Goal: Task Accomplishment & Management: Complete application form

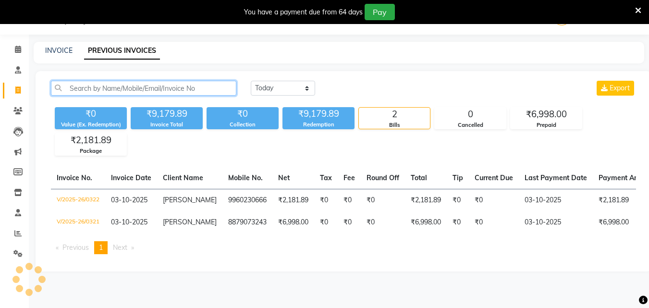
click at [76, 90] on input "text" at bounding box center [143, 88] width 185 height 15
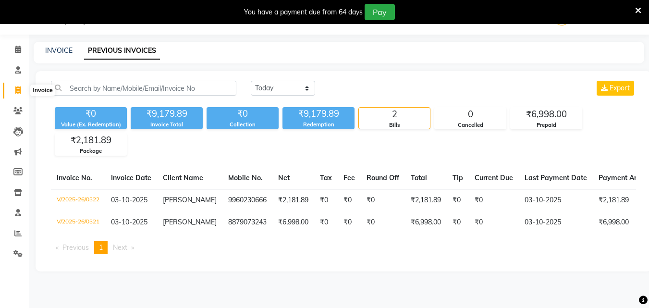
click at [19, 92] on icon at bounding box center [17, 89] width 5 height 7
select select "service"
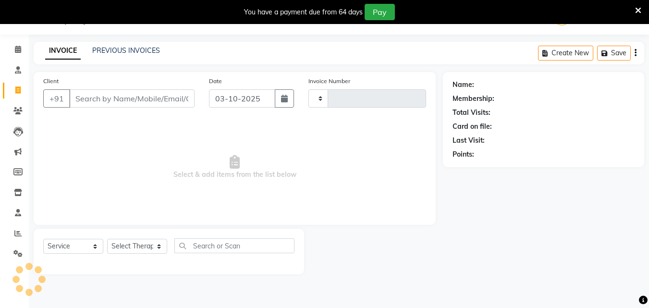
type input "0323"
select select "6810"
click at [79, 99] on input "Client" at bounding box center [131, 98] width 125 height 18
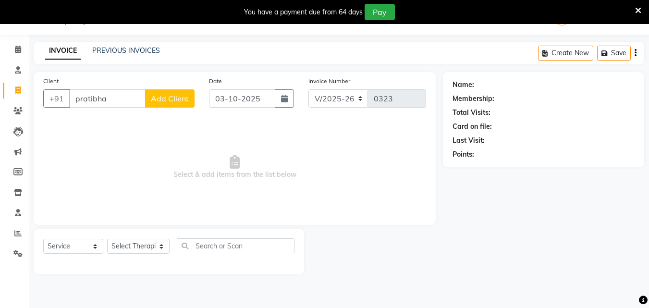
click at [106, 102] on input "pratibha" at bounding box center [107, 98] width 76 height 18
click at [106, 100] on input "pratibha" at bounding box center [107, 98] width 76 height 18
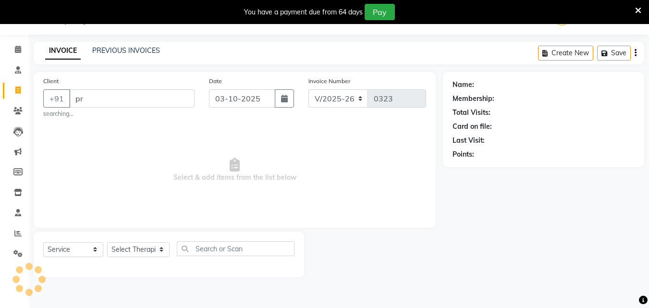
type input "p"
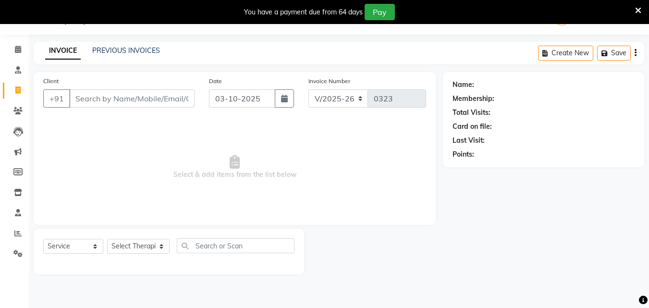
click at [117, 96] on input "Client" at bounding box center [131, 98] width 125 height 18
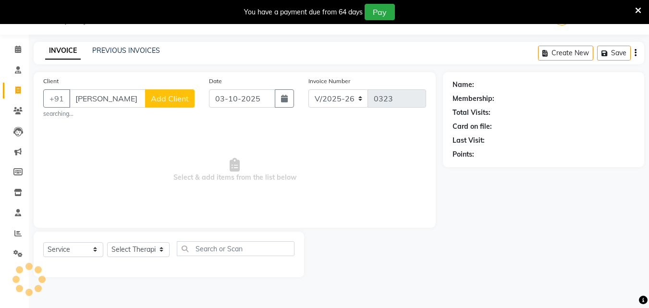
type input "[PERSON_NAME]"
click at [167, 95] on span "Add Client" at bounding box center [170, 99] width 38 height 10
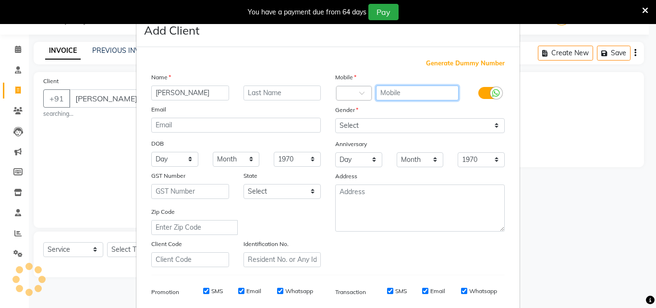
click at [385, 93] on input "text" at bounding box center [417, 93] width 83 height 15
drag, startPoint x: 395, startPoint y: 92, endPoint x: 403, endPoint y: 90, distance: 8.4
click at [397, 92] on input "text" at bounding box center [417, 93] width 83 height 15
type input "9763120166"
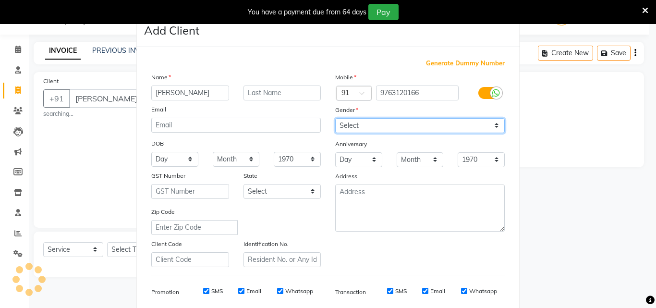
click at [392, 125] on select "Select [DEMOGRAPHIC_DATA] [DEMOGRAPHIC_DATA] Other Prefer Not To Say" at bounding box center [420, 125] width 170 height 15
select select "[DEMOGRAPHIC_DATA]"
click at [335, 118] on select "Select [DEMOGRAPHIC_DATA] [DEMOGRAPHIC_DATA] Other Prefer Not To Say" at bounding box center [420, 125] width 170 height 15
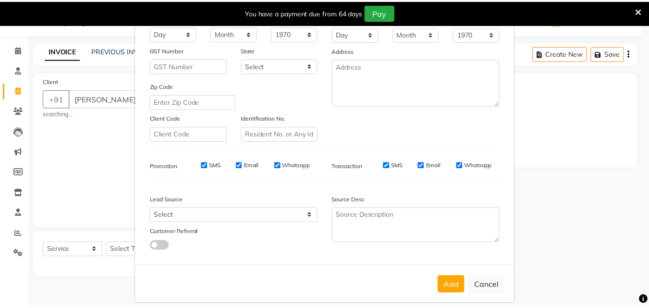
scroll to position [135, 0]
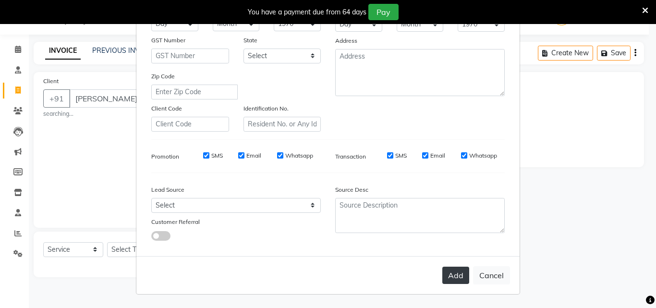
click at [448, 273] on button "Add" at bounding box center [456, 275] width 27 height 17
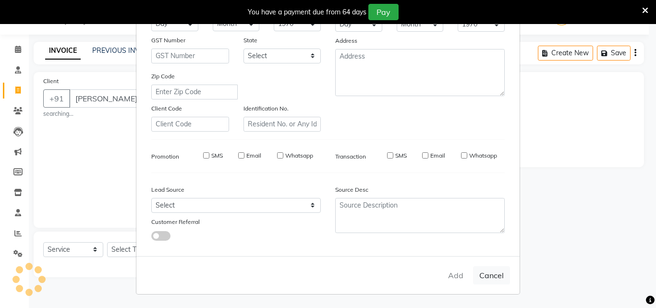
type input "9763120166"
select select
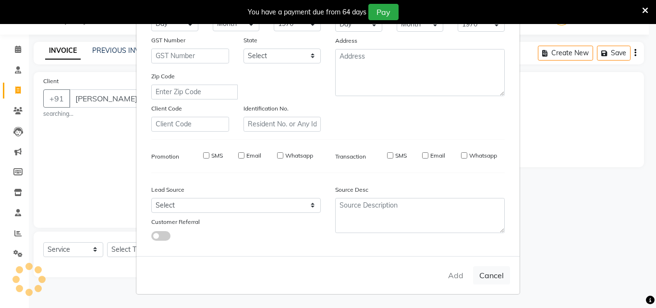
select select
checkbox input "false"
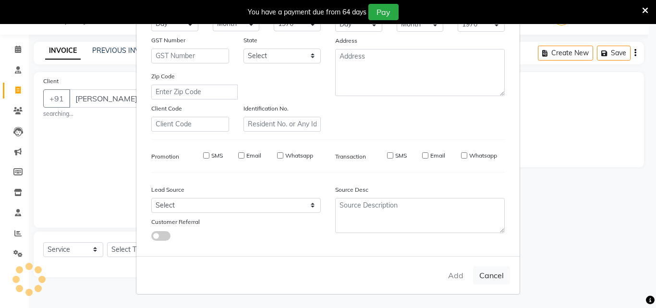
checkbox input "false"
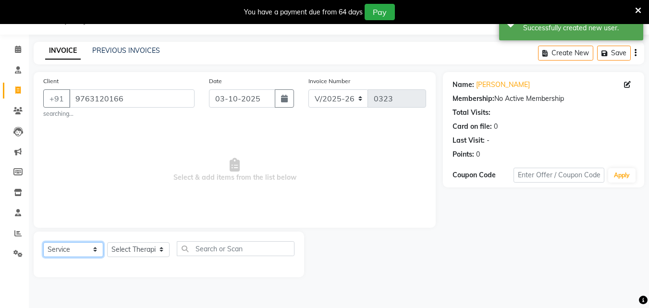
click at [64, 251] on select "Select Service Product Membership Package Voucher Prepaid Gift Card" at bounding box center [73, 249] width 60 height 15
click at [43, 242] on select "Select Service Product Membership Package Voucher Prepaid Gift Card" at bounding box center [73, 249] width 60 height 15
click at [122, 251] on select "Select Therapist [PERSON_NAME] [PERSON_NAME] Amla [PERSON_NAME] [PERSON_NAME] […" at bounding box center [138, 249] width 62 height 15
select select "65853"
click at [107, 242] on select "Select Therapist [PERSON_NAME] [PERSON_NAME] Amla [PERSON_NAME] [PERSON_NAME] […" at bounding box center [138, 249] width 62 height 15
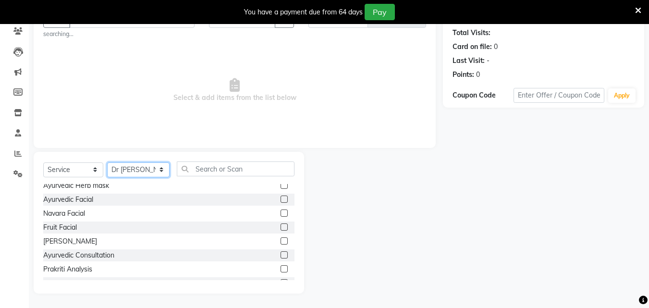
scroll to position [1339, 0]
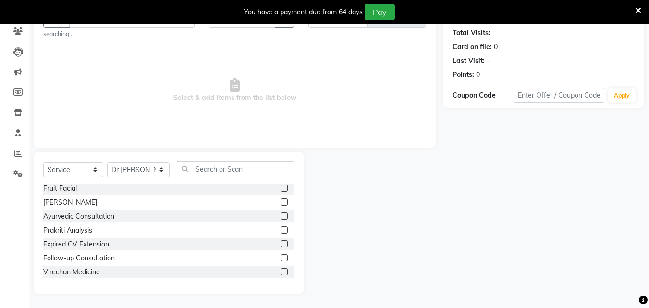
click at [281, 217] on label at bounding box center [284, 215] width 7 height 7
click at [281, 217] on input "checkbox" at bounding box center [284, 216] width 6 height 6
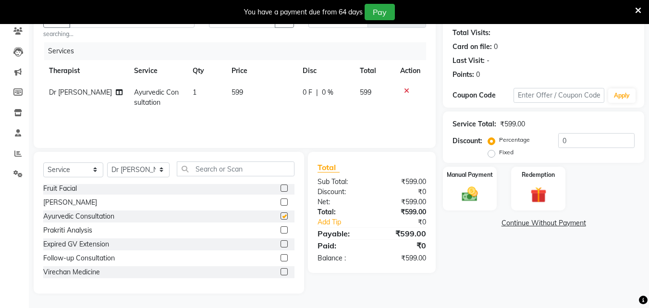
checkbox input "false"
click at [242, 91] on td "599" at bounding box center [261, 98] width 71 height 32
select select "65853"
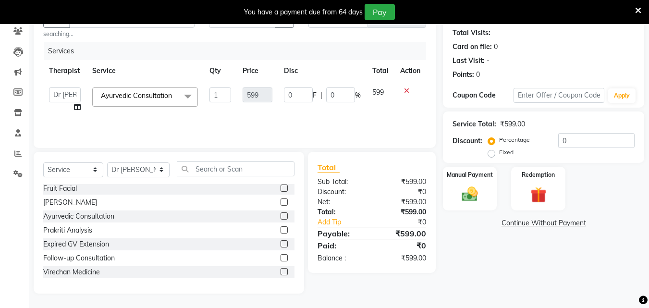
click at [281, 231] on label at bounding box center [284, 229] width 7 height 7
click at [281, 231] on input "checkbox" at bounding box center [284, 230] width 6 height 6
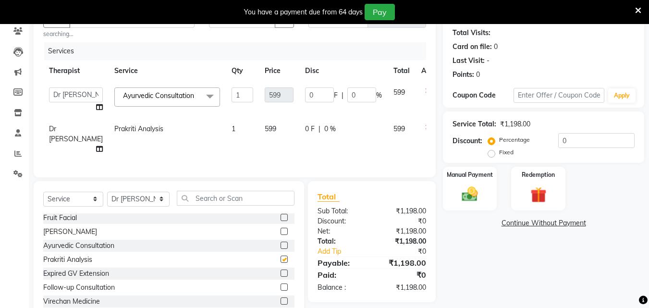
checkbox input "false"
click at [425, 129] on icon at bounding box center [427, 127] width 5 height 7
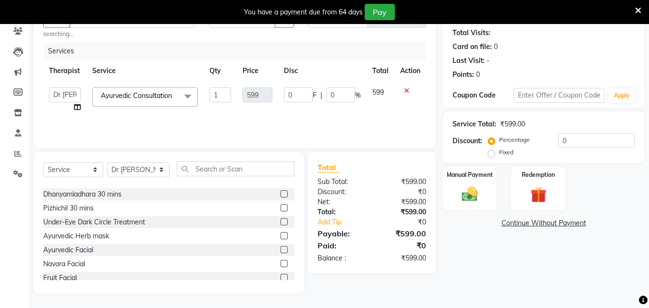
scroll to position [1243, 0]
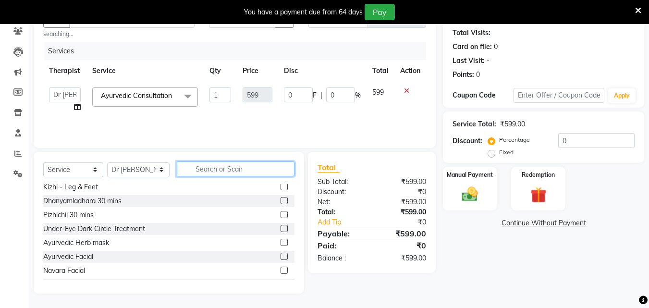
click at [206, 164] on input "text" at bounding box center [236, 168] width 118 height 15
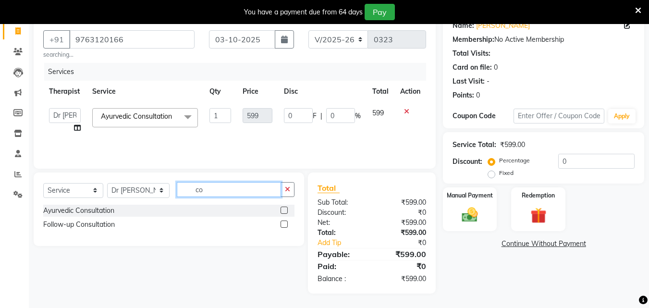
scroll to position [0, 0]
type input "con"
click at [281, 208] on label at bounding box center [284, 210] width 7 height 7
click at [281, 208] on input "checkbox" at bounding box center [284, 211] width 6 height 6
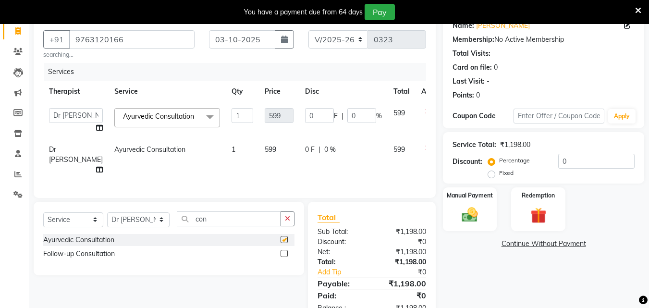
checkbox input "false"
click at [262, 148] on td "599" at bounding box center [279, 160] width 40 height 42
select select "65853"
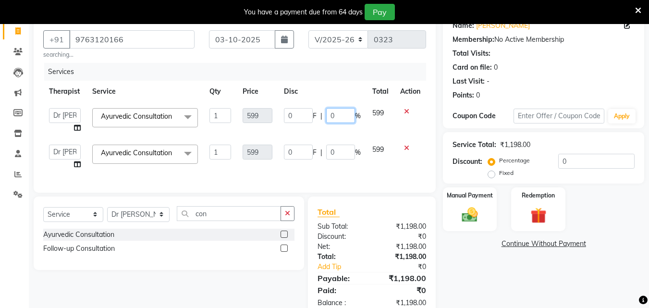
click at [345, 119] on input "0" at bounding box center [340, 115] width 29 height 15
type input "99"
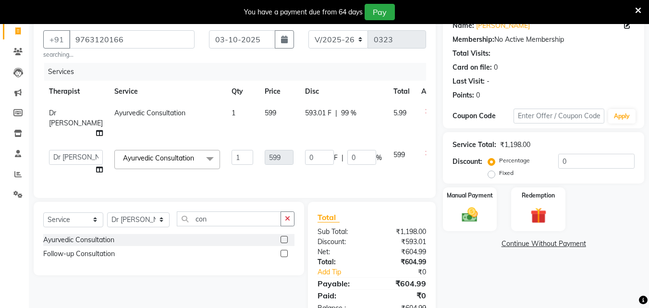
click at [349, 144] on td "0 F | 0 %" at bounding box center [343, 162] width 88 height 37
click at [319, 116] on div "593.01 F | 99 %" at bounding box center [343, 113] width 77 height 10
select select "65853"
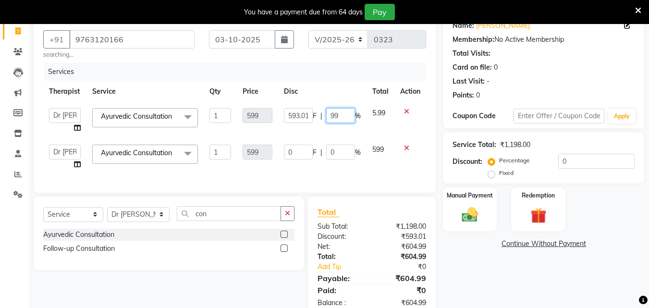
click at [340, 115] on input "99" at bounding box center [340, 115] width 29 height 15
type input "9"
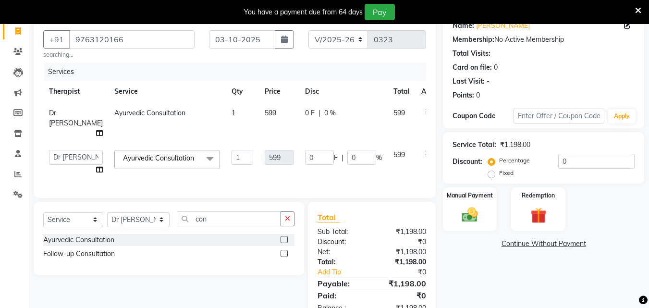
click at [305, 114] on span "0 F" at bounding box center [310, 113] width 10 height 10
select select "65853"
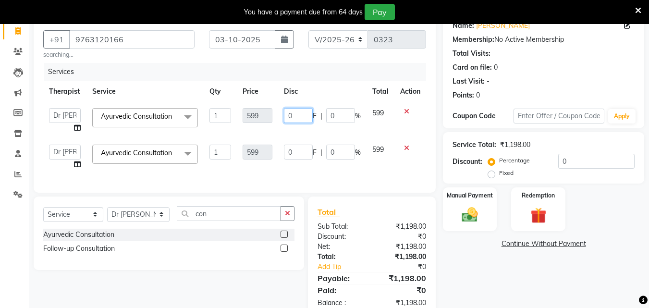
click at [295, 117] on input "0" at bounding box center [298, 115] width 29 height 15
type input "99"
click at [334, 130] on td "99 F | 0 %" at bounding box center [322, 120] width 88 height 37
select select "65853"
click at [406, 149] on icon at bounding box center [406, 148] width 5 height 7
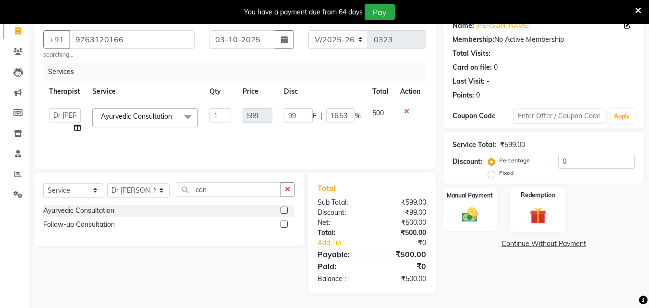
click at [543, 213] on img at bounding box center [538, 215] width 27 height 21
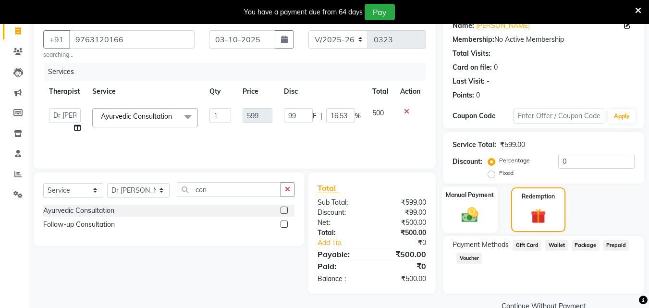
click at [491, 215] on div "Manual Payment" at bounding box center [470, 209] width 56 height 47
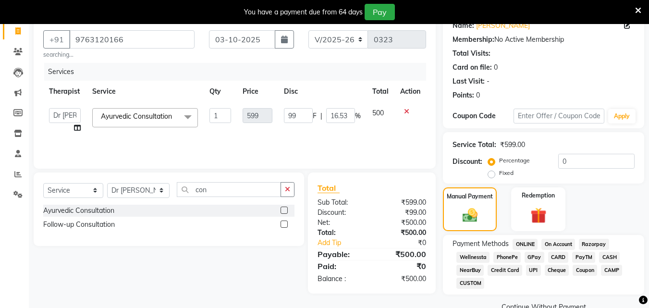
click at [601, 256] on span "CASH" at bounding box center [609, 257] width 21 height 11
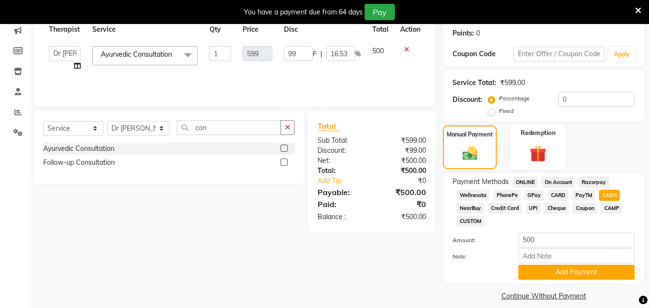
scroll to position [155, 0]
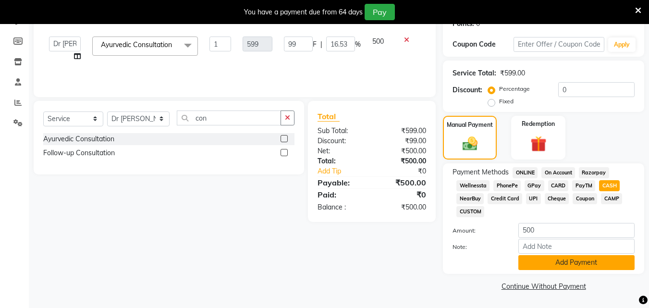
click at [562, 259] on button "Add Payment" at bounding box center [576, 262] width 116 height 15
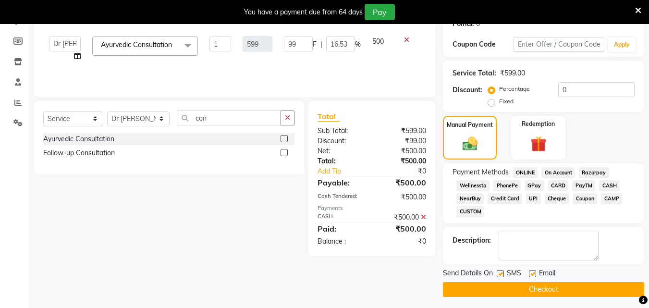
click at [503, 272] on label at bounding box center [500, 273] width 7 height 7
click at [503, 272] on input "checkbox" at bounding box center [500, 274] width 6 height 6
checkbox input "false"
click at [535, 274] on label at bounding box center [532, 273] width 7 height 7
click at [535, 274] on input "checkbox" at bounding box center [532, 274] width 6 height 6
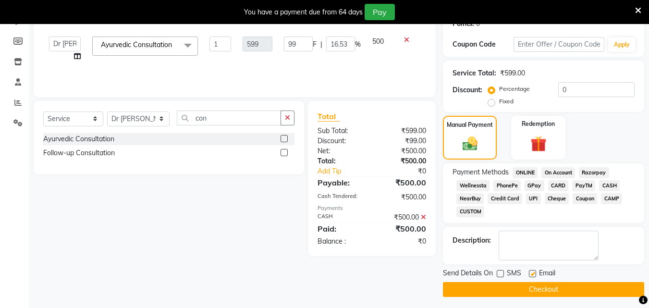
checkbox input "false"
click at [537, 286] on button "Checkout" at bounding box center [543, 289] width 201 height 15
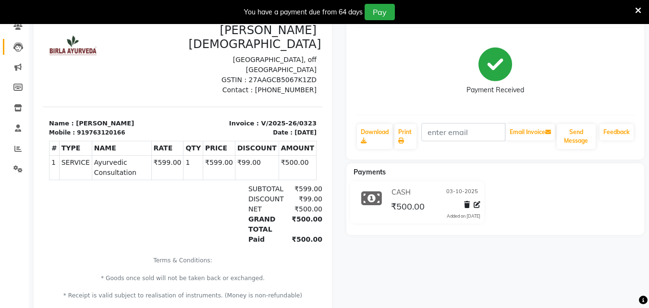
scroll to position [59, 0]
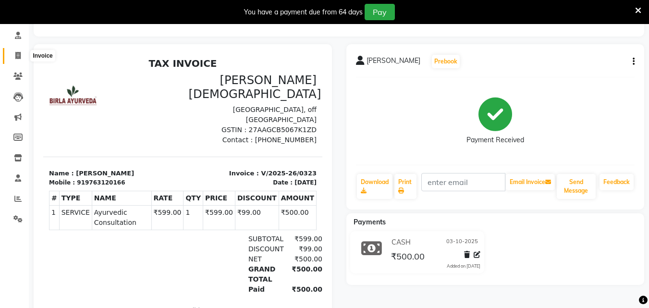
click at [17, 57] on icon at bounding box center [17, 55] width 5 height 7
select select "service"
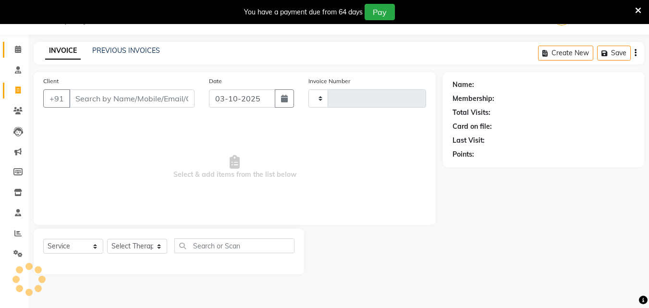
scroll to position [24, 0]
type input "0324"
select select "6810"
drag, startPoint x: 89, startPoint y: 102, endPoint x: 96, endPoint y: 105, distance: 7.5
click at [89, 102] on input "Client" at bounding box center [131, 98] width 125 height 18
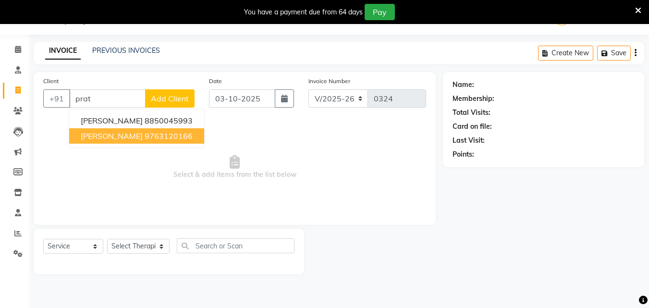
click at [145, 134] on ngb-highlight "9763120166" at bounding box center [169, 136] width 48 height 10
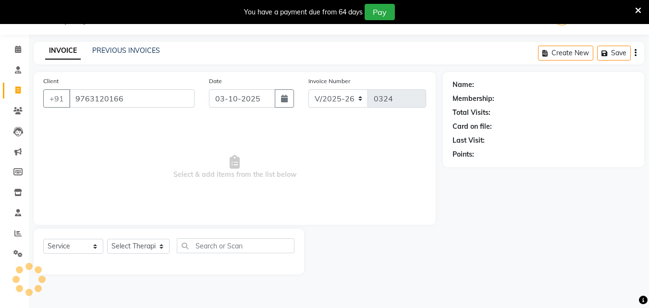
type input "9763120166"
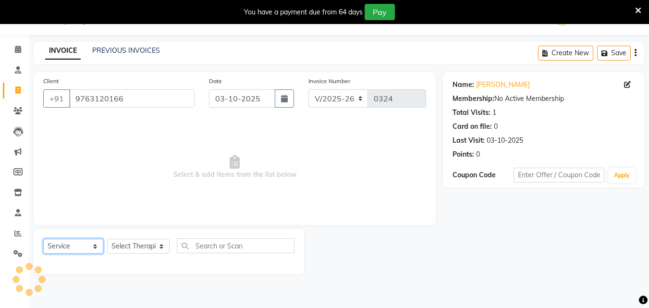
click at [74, 250] on select "Select Service Product Membership Package Voucher Prepaid Gift Card" at bounding box center [73, 246] width 60 height 15
click at [43, 239] on select "Select Service Product Membership Package Voucher Prepaid Gift Card" at bounding box center [73, 246] width 60 height 15
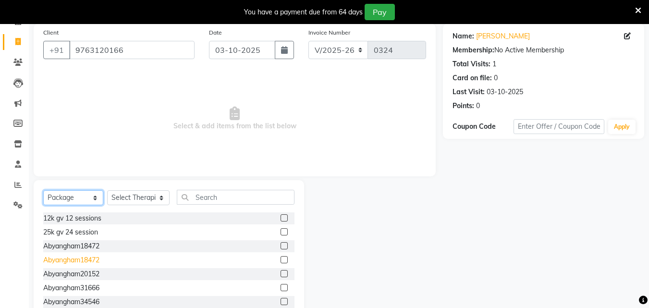
scroll to position [101, 0]
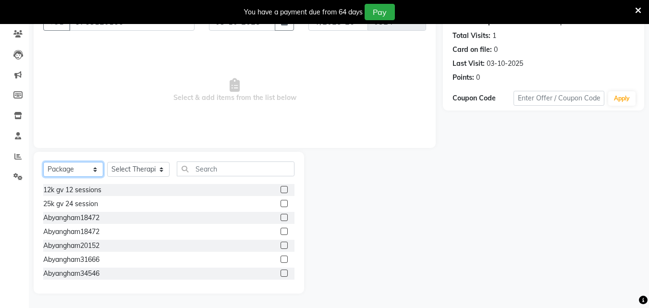
click at [81, 171] on select "Select Service Product Membership Package Voucher Prepaid Gift Card" at bounding box center [73, 169] width 60 height 15
select select "P"
click at [43, 162] on select "Select Service Product Membership Package Voucher Prepaid Gift Card" at bounding box center [73, 169] width 60 height 15
click at [281, 190] on label at bounding box center [284, 189] width 7 height 7
click at [281, 190] on input "checkbox" at bounding box center [284, 190] width 6 height 6
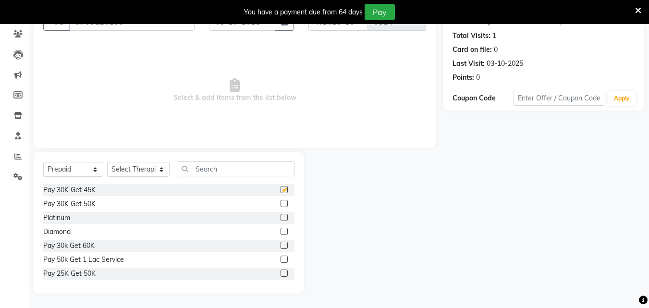
checkbox input "false"
click at [144, 170] on select "Select Therapist [PERSON_NAME] [PERSON_NAME] Amla [PERSON_NAME] [PERSON_NAME] […" at bounding box center [138, 169] width 62 height 15
select select "56887"
click at [107, 162] on select "Select Therapist [PERSON_NAME] [PERSON_NAME] Amla [PERSON_NAME] [PERSON_NAME] […" at bounding box center [138, 169] width 62 height 15
click at [281, 190] on label at bounding box center [284, 189] width 7 height 7
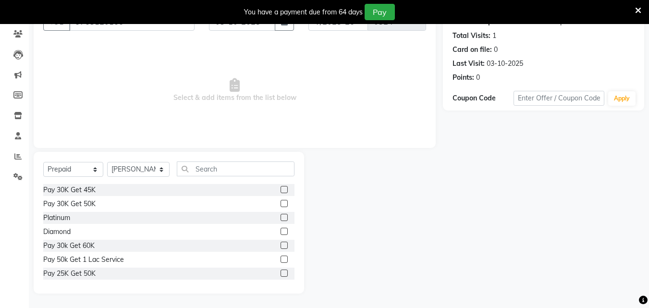
click at [281, 190] on input "checkbox" at bounding box center [284, 190] width 6 height 6
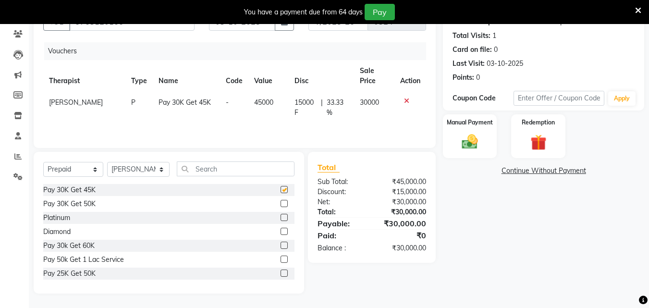
checkbox input "false"
click at [474, 142] on img at bounding box center [469, 142] width 27 height 19
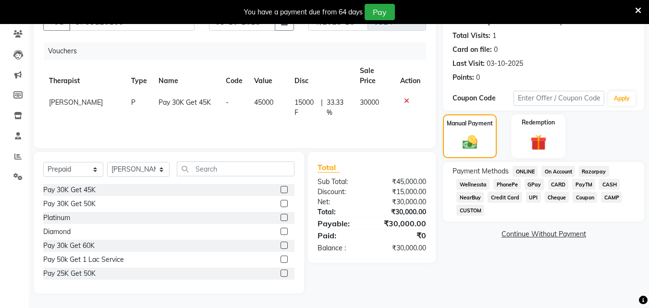
click at [606, 185] on span "CASH" at bounding box center [609, 184] width 21 height 11
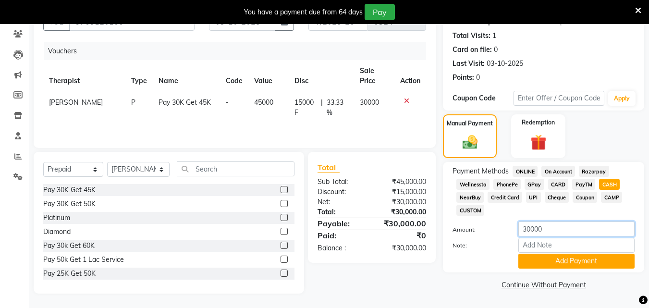
click at [553, 229] on input "30000" at bounding box center [576, 228] width 116 height 15
type input "3"
type input "2000"
click at [541, 246] on input "Note:" at bounding box center [576, 245] width 116 height 15
type input "balance 28000"
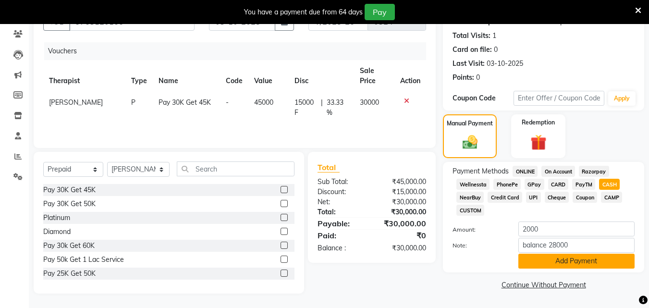
click at [565, 262] on button "Add Payment" at bounding box center [576, 261] width 116 height 15
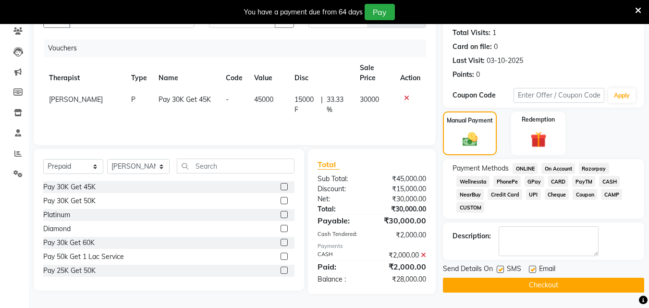
scroll to position [104, 0]
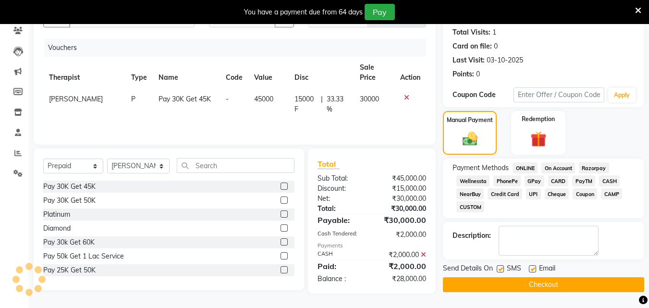
click at [499, 266] on label at bounding box center [500, 268] width 7 height 7
click at [499, 266] on input "checkbox" at bounding box center [500, 269] width 6 height 6
checkbox input "false"
click at [533, 269] on label at bounding box center [532, 268] width 7 height 7
click at [533, 269] on input "checkbox" at bounding box center [532, 269] width 6 height 6
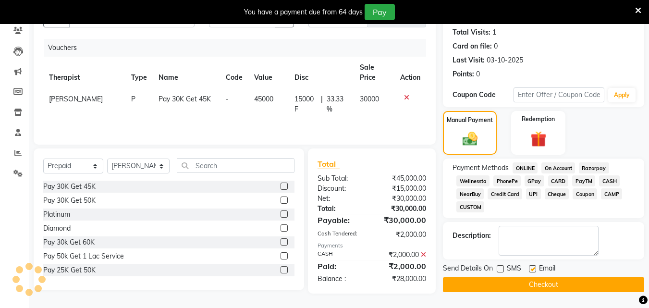
checkbox input "false"
click at [537, 282] on button "Checkout" at bounding box center [543, 284] width 201 height 15
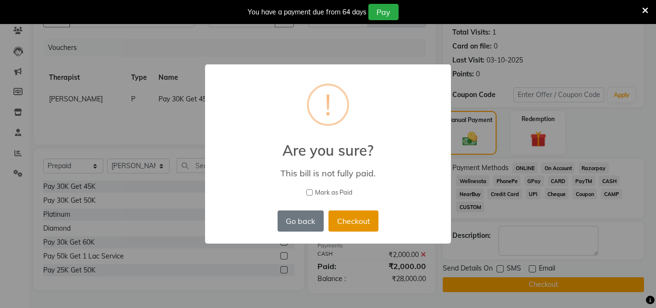
click at [356, 221] on button "Checkout" at bounding box center [354, 220] width 50 height 21
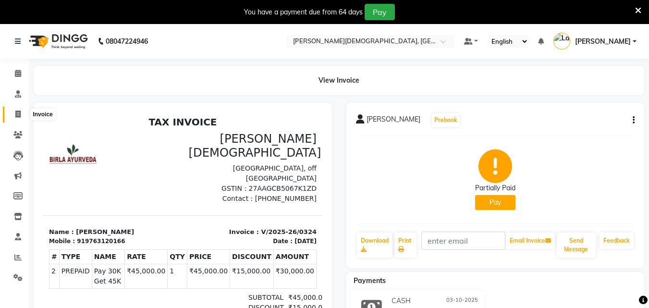
click at [18, 113] on icon at bounding box center [17, 114] width 5 height 7
select select "service"
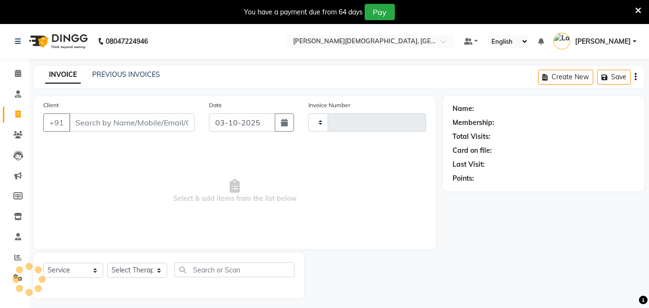
scroll to position [24, 0]
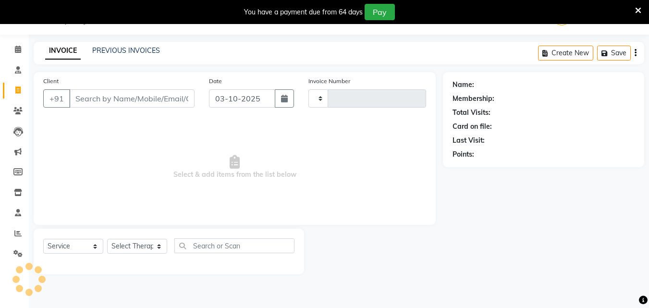
type input "0325"
select select "6810"
click at [123, 51] on link "PREVIOUS INVOICES" at bounding box center [126, 50] width 68 height 9
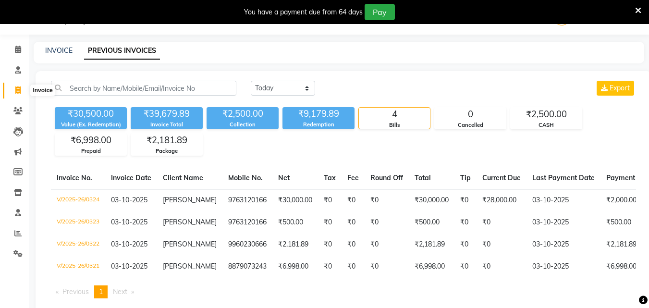
click at [21, 89] on icon at bounding box center [17, 89] width 5 height 7
select select "service"
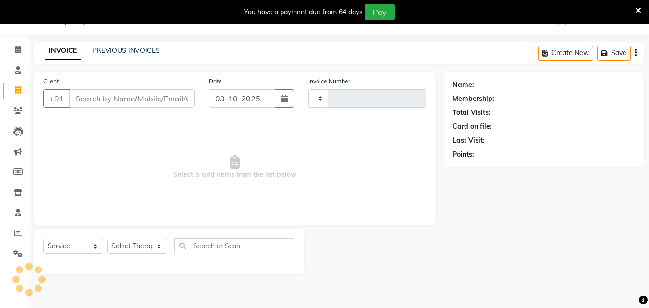
type input "0325"
select select "6810"
drag, startPoint x: 92, startPoint y: 99, endPoint x: 102, endPoint y: 102, distance: 10.6
click at [95, 101] on input "Client" at bounding box center [131, 98] width 125 height 18
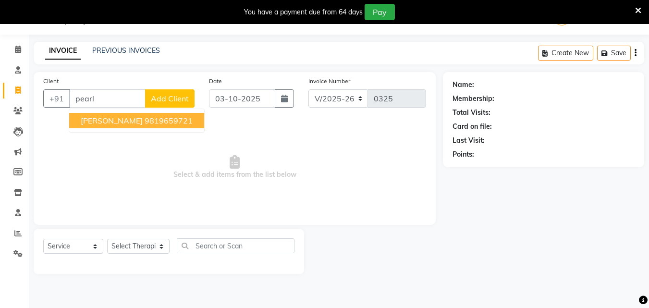
click at [116, 123] on span "[PERSON_NAME]" at bounding box center [112, 121] width 62 height 10
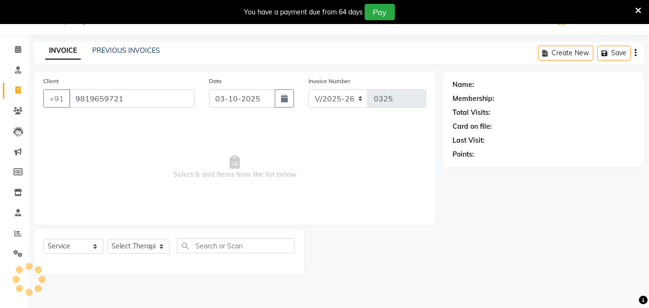
type input "9819659721"
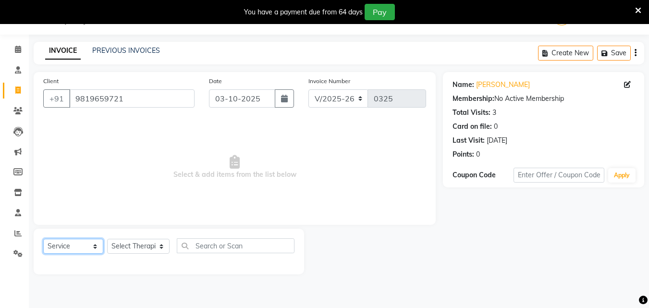
click at [52, 248] on select "Select Service Product Membership Package Voucher Prepaid Gift Card" at bounding box center [73, 246] width 60 height 15
click at [43, 239] on select "Select Service Product Membership Package Voucher Prepaid Gift Card" at bounding box center [73, 246] width 60 height 15
click at [127, 241] on select "Select Therapist [PERSON_NAME] [PERSON_NAME] Amla [PERSON_NAME] [PERSON_NAME] […" at bounding box center [138, 246] width 62 height 15
select select "57160"
click at [107, 239] on select "Select Therapist [PERSON_NAME] [PERSON_NAME] Amla [PERSON_NAME] [PERSON_NAME] […" at bounding box center [138, 246] width 62 height 15
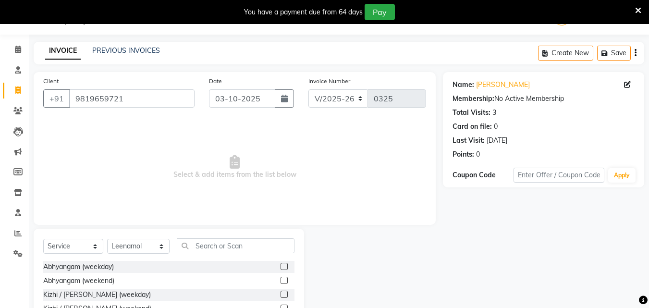
click at [281, 265] on label at bounding box center [284, 266] width 7 height 7
click at [281, 265] on input "checkbox" at bounding box center [284, 267] width 6 height 6
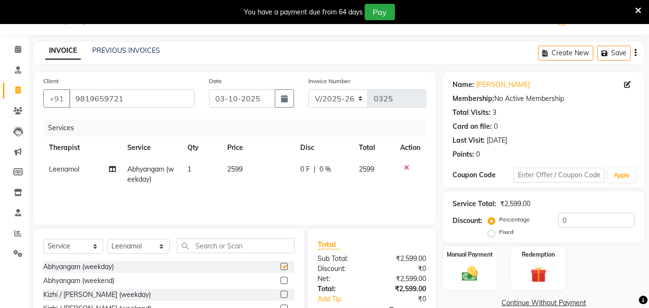
checkbox input "false"
click at [246, 168] on td "2599" at bounding box center [258, 175] width 74 height 32
select select "57160"
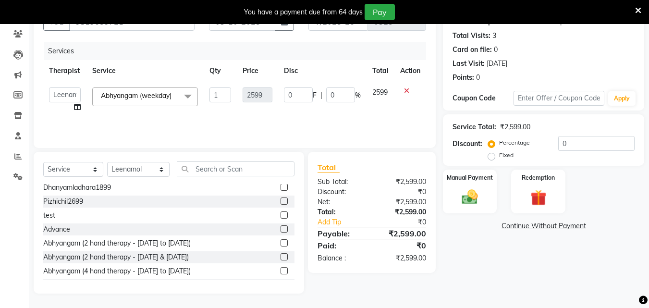
scroll to position [583, 0]
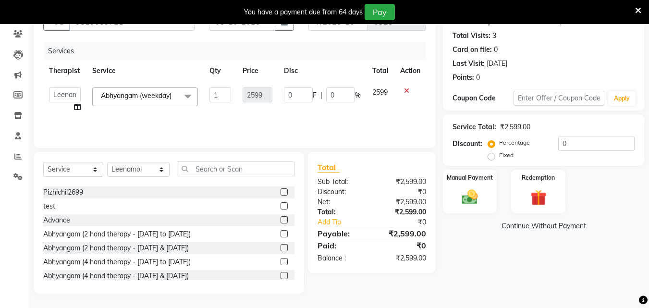
click at [281, 233] on label at bounding box center [284, 233] width 7 height 7
click at [281, 233] on input "checkbox" at bounding box center [284, 234] width 6 height 6
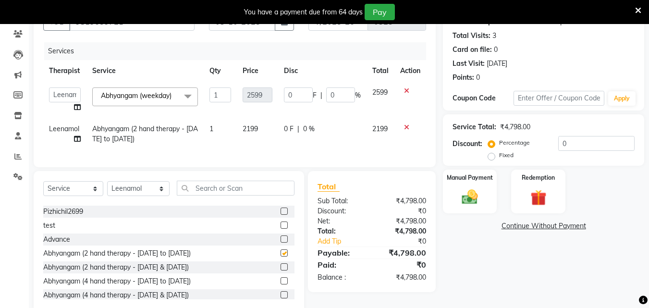
checkbox input "false"
click at [403, 89] on div at bounding box center [410, 90] width 20 height 7
click at [408, 91] on icon at bounding box center [406, 90] width 5 height 7
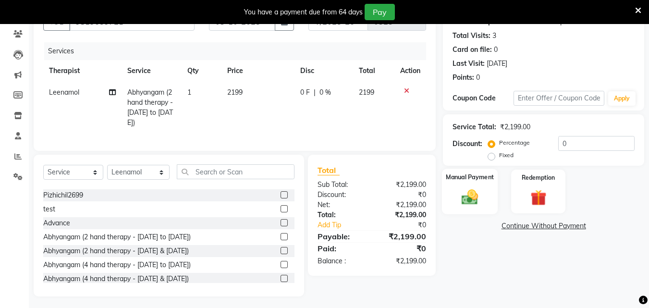
click at [465, 197] on img at bounding box center [469, 196] width 27 height 19
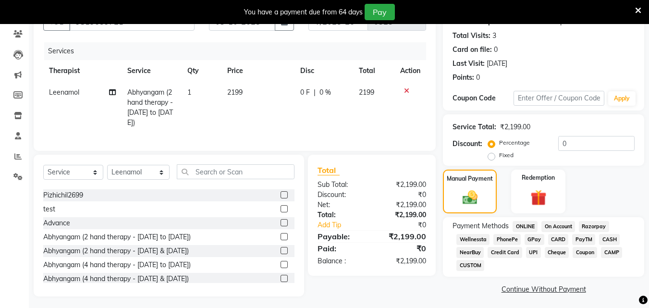
click at [603, 239] on span "CASH" at bounding box center [609, 239] width 21 height 11
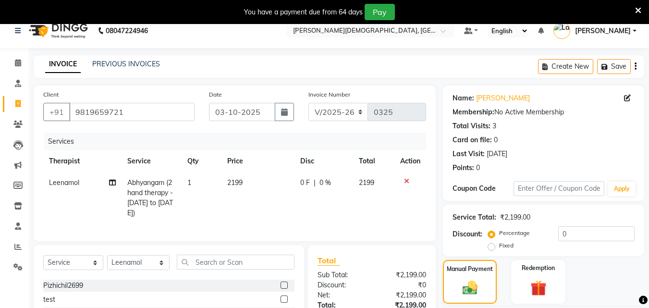
scroll to position [0, 0]
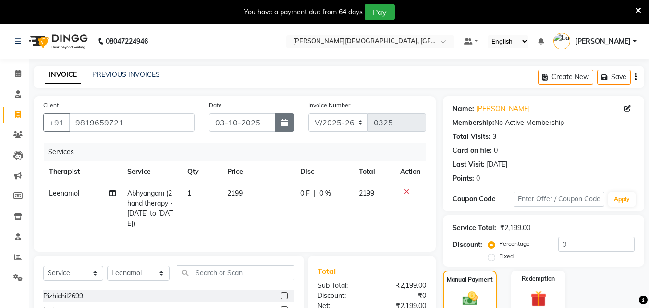
click at [279, 126] on button "button" at bounding box center [284, 122] width 19 height 18
select select "10"
select select "2025"
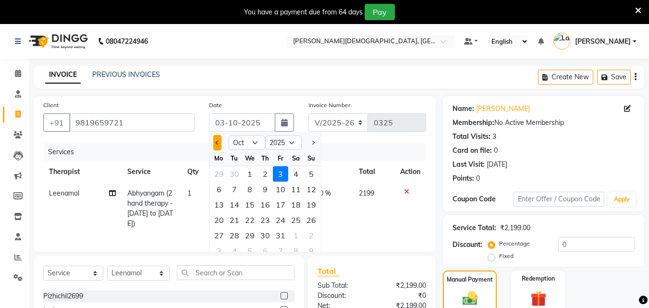
click at [219, 145] on button "Previous month" at bounding box center [217, 142] width 8 height 15
click at [309, 142] on button "Next month" at bounding box center [313, 142] width 8 height 15
select select "9"
click at [264, 221] on div "25" at bounding box center [265, 219] width 15 height 15
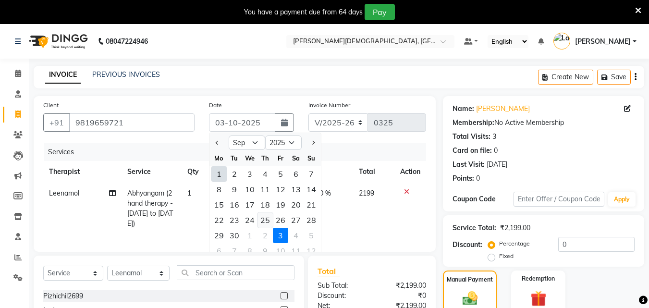
type input "[DATE]"
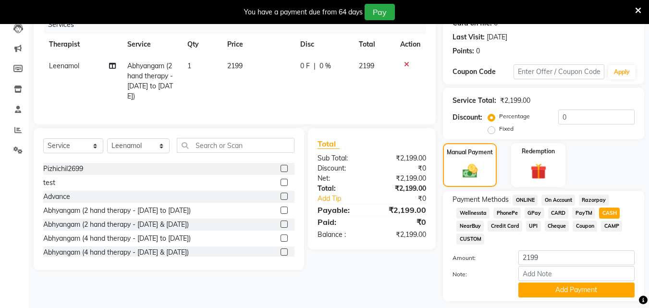
scroll to position [144, 0]
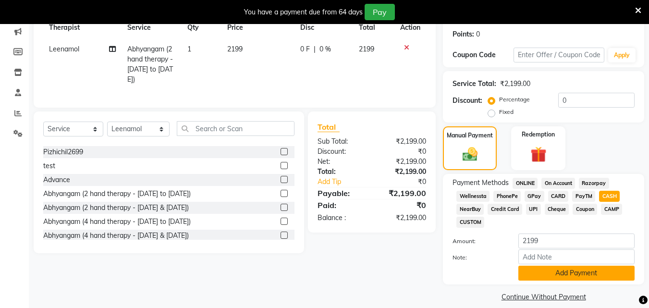
click at [560, 271] on button "Add Payment" at bounding box center [576, 273] width 116 height 15
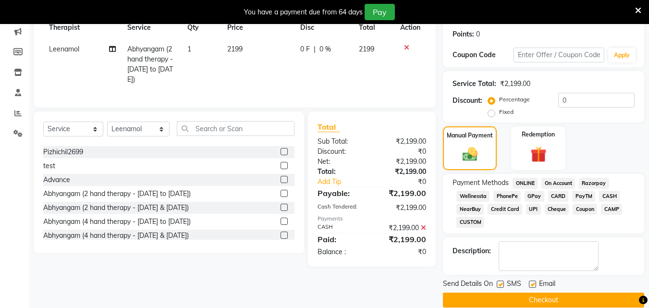
click at [501, 283] on label at bounding box center [500, 284] width 7 height 7
click at [501, 283] on input "checkbox" at bounding box center [500, 285] width 6 height 6
checkbox input "false"
click at [535, 283] on label at bounding box center [532, 284] width 7 height 7
click at [535, 283] on input "checkbox" at bounding box center [532, 285] width 6 height 6
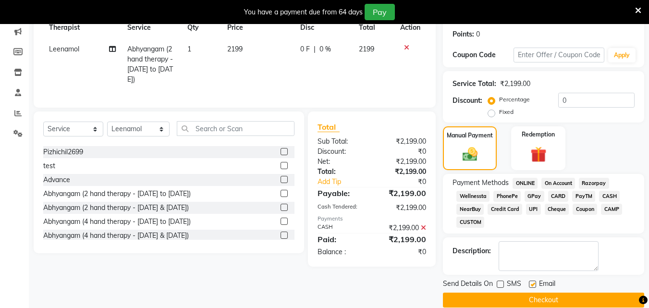
checkbox input "false"
click at [539, 298] on button "Checkout" at bounding box center [543, 300] width 201 height 15
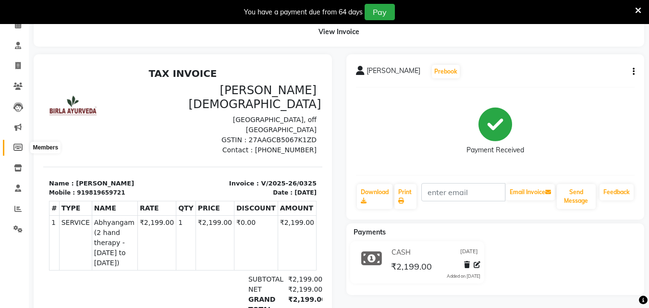
scroll to position [48, 0]
click at [20, 66] on icon at bounding box center [17, 65] width 5 height 7
select select "service"
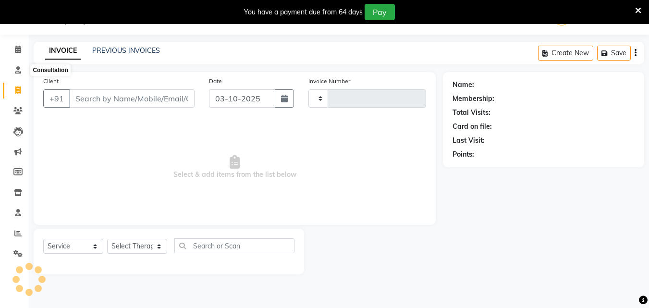
scroll to position [24, 0]
type input "0326"
select select "6810"
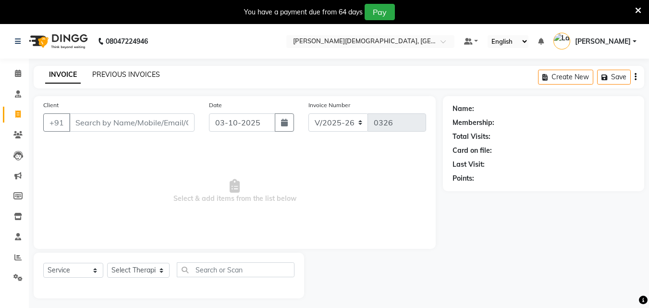
click at [140, 72] on link "PREVIOUS INVOICES" at bounding box center [126, 74] width 68 height 9
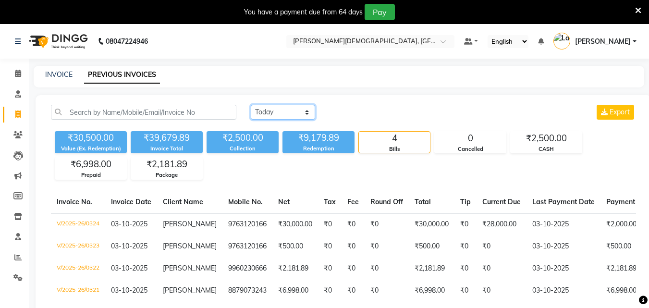
click at [266, 110] on select "[DATE] [DATE] Custom Range" at bounding box center [283, 112] width 64 height 15
select select "range"
click at [251, 105] on select "[DATE] [DATE] Custom Range" at bounding box center [283, 112] width 64 height 15
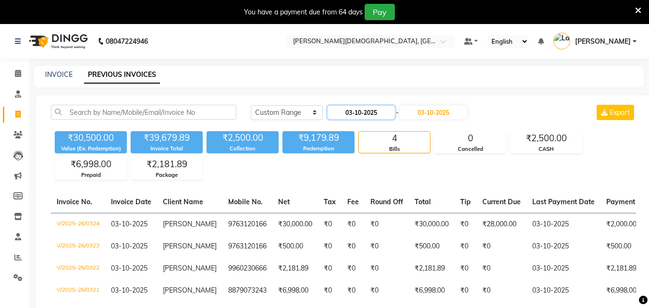
click at [371, 114] on input "03-10-2025" at bounding box center [361, 112] width 67 height 13
select select "10"
select select "2025"
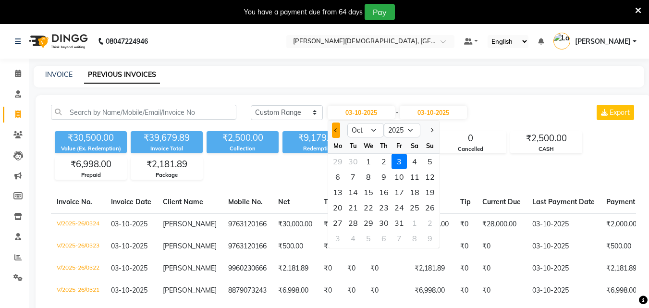
click at [336, 132] on span "Previous month" at bounding box center [336, 130] width 4 height 4
select select "9"
click at [356, 192] on div "16" at bounding box center [352, 192] width 15 height 15
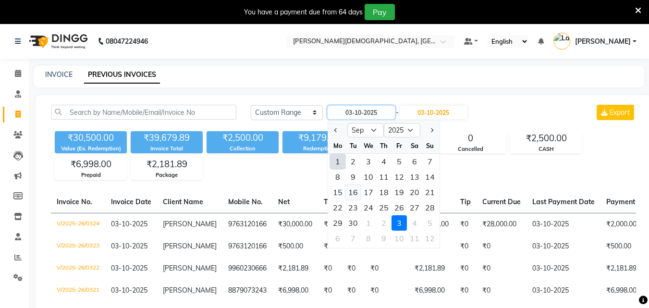
type input "[DATE]"
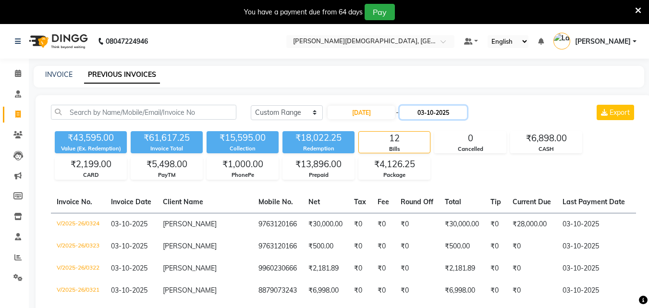
click at [436, 112] on input "03-10-2025" at bounding box center [433, 112] width 67 height 13
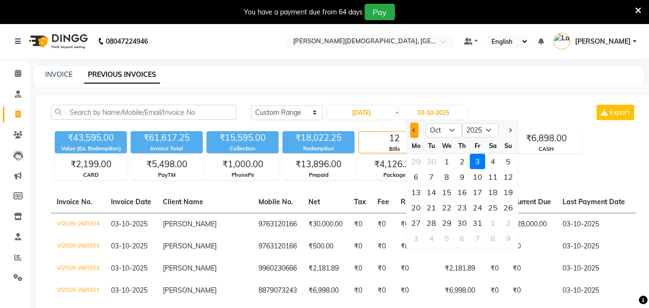
click at [416, 132] on button "Previous month" at bounding box center [414, 130] width 8 height 15
select select "9"
click at [434, 194] on div "16" at bounding box center [431, 192] width 15 height 15
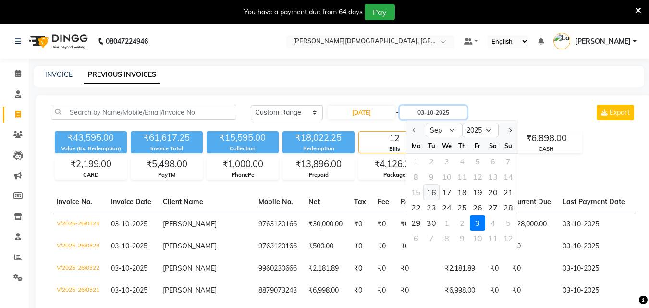
type input "[DATE]"
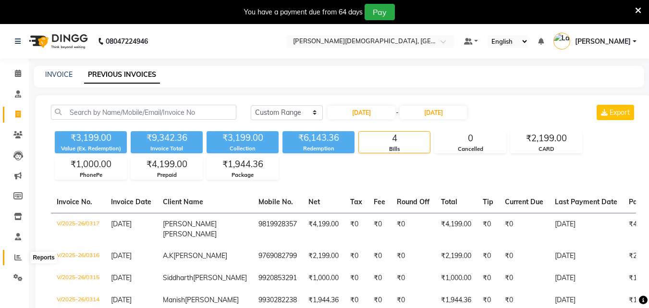
click at [20, 256] on icon at bounding box center [17, 257] width 7 height 7
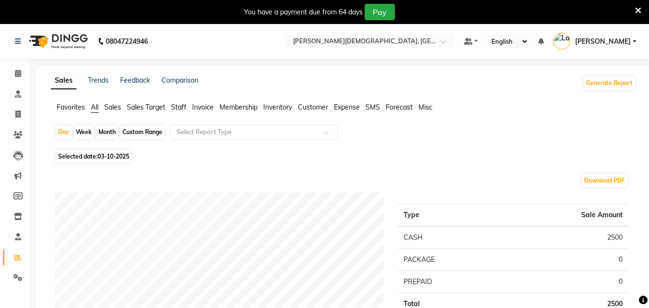
click at [117, 108] on span "Sales" at bounding box center [112, 107] width 17 height 9
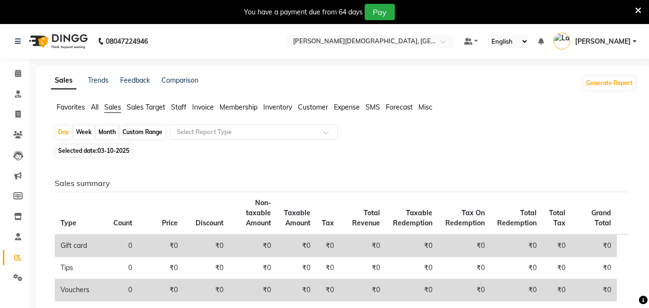
click at [208, 108] on span "Invoice" at bounding box center [203, 107] width 22 height 9
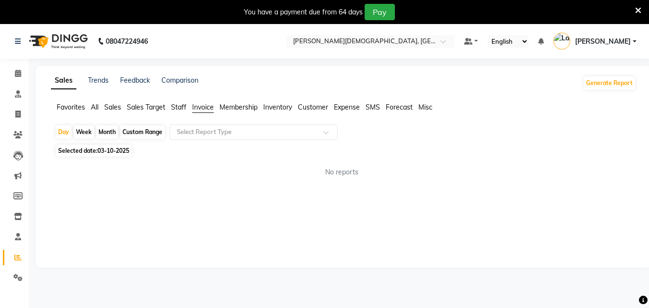
click at [106, 131] on div "Month" at bounding box center [107, 131] width 22 height 13
select select "10"
select select "2025"
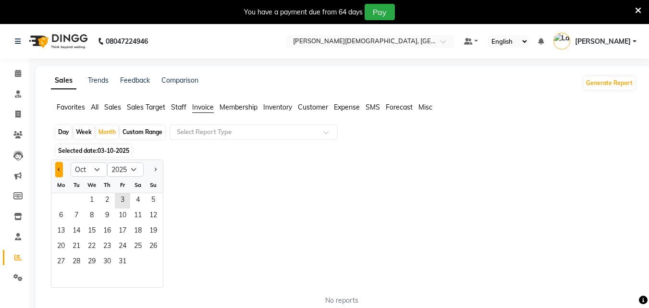
click at [61, 170] on button "Previous month" at bounding box center [59, 169] width 8 height 15
select select "9"
click at [77, 232] on span "16" at bounding box center [76, 231] width 15 height 15
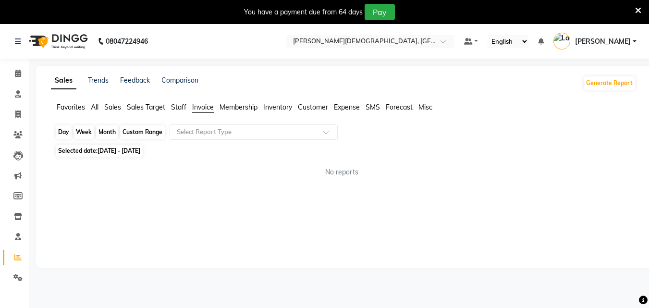
click at [110, 132] on div "Month" at bounding box center [107, 131] width 22 height 13
select select "9"
select select "2025"
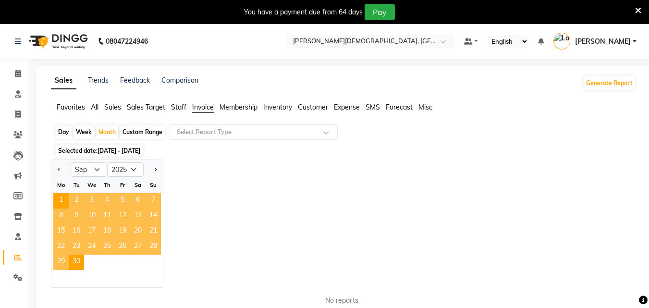
click at [189, 236] on div "Jan Feb Mar Apr May Jun [DATE] Aug Sep Oct Nov [DATE] 2016 2017 2018 2019 2020 …" at bounding box center [343, 224] width 585 height 128
click at [195, 185] on div "Jan Feb Mar Apr May Jun [DATE] Aug Sep Oct Nov [DATE] 2016 2017 2018 2019 2020 …" at bounding box center [343, 224] width 585 height 128
click at [64, 201] on span "1" at bounding box center [60, 200] width 15 height 15
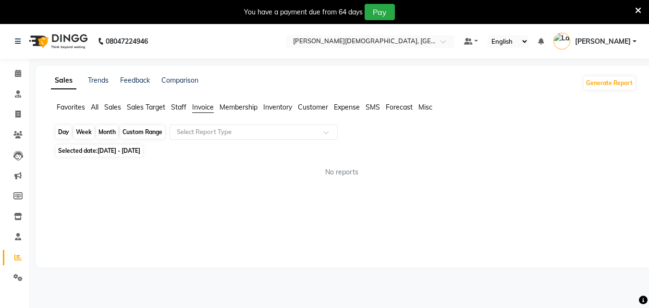
click at [109, 134] on div "Month" at bounding box center [107, 131] width 22 height 13
select select "9"
select select "2025"
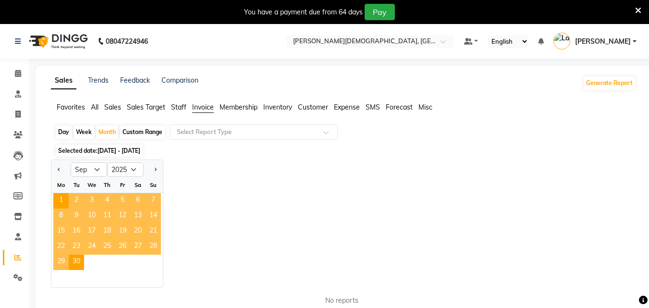
click at [118, 109] on span "Sales" at bounding box center [112, 107] width 17 height 9
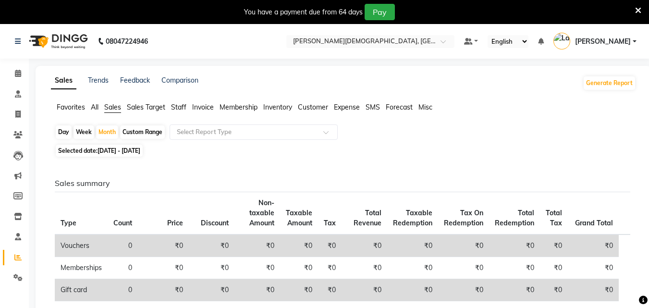
click at [111, 151] on span "[DATE] - [DATE]" at bounding box center [119, 150] width 43 height 7
select select "9"
select select "2025"
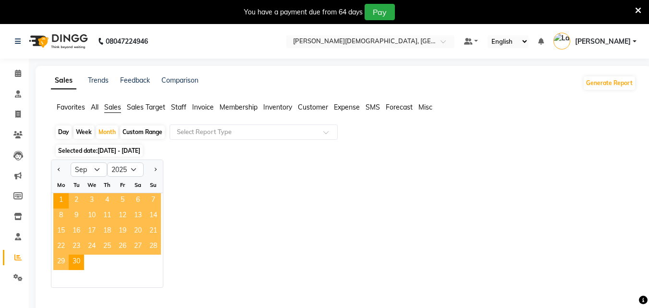
drag, startPoint x: 154, startPoint y: 270, endPoint x: 170, endPoint y: 244, distance: 30.4
click at [163, 255] on ngb-datepicker "Jan Feb Mar Apr May Jun [DATE] Aug Sep Oct Nov [DATE] 2016 2017 2018 2019 2020 …" at bounding box center [107, 224] width 112 height 128
click at [185, 189] on div "Jan Feb Mar Apr May Jun [DATE] Aug Sep Oct Nov [DATE] 2016 2017 2018 2019 2020 …" at bounding box center [343, 224] width 585 height 128
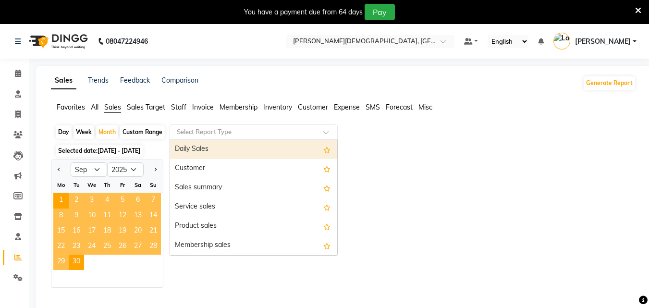
click at [189, 133] on input "text" at bounding box center [244, 132] width 138 height 10
click at [197, 148] on div "Daily Sales" at bounding box center [253, 149] width 167 height 19
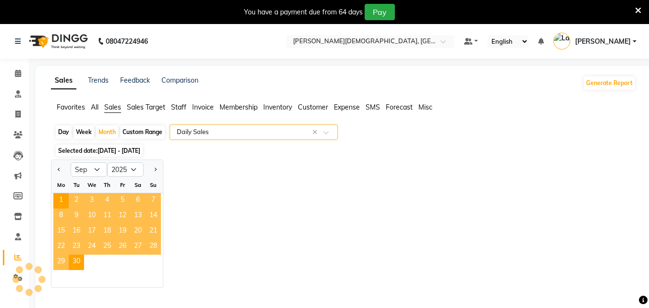
select select "full_report"
select select "csv"
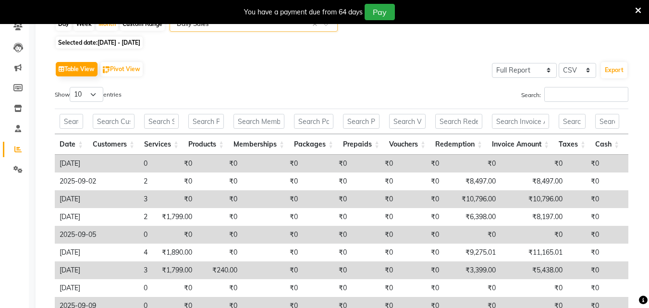
scroll to position [75, 0]
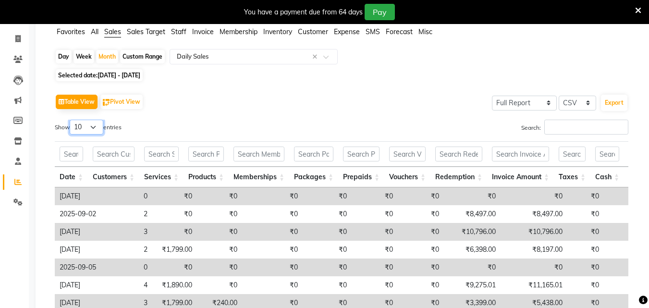
click at [96, 129] on select "10 25 50 100" at bounding box center [87, 127] width 34 height 15
select select "50"
click at [71, 120] on select "10 25 50 100" at bounding box center [87, 127] width 34 height 15
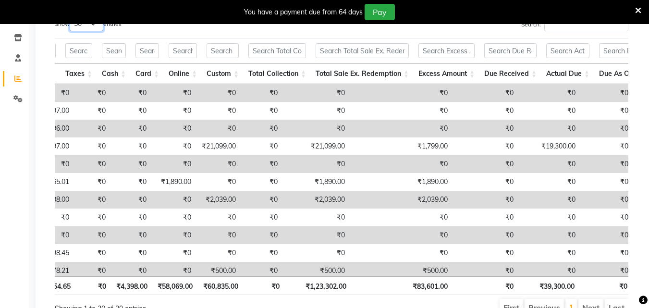
scroll to position [35, 0]
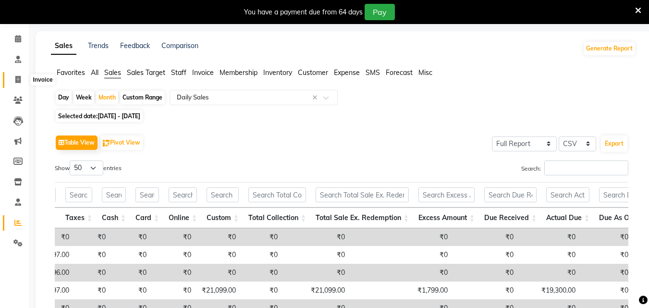
click at [18, 78] on icon at bounding box center [17, 79] width 5 height 7
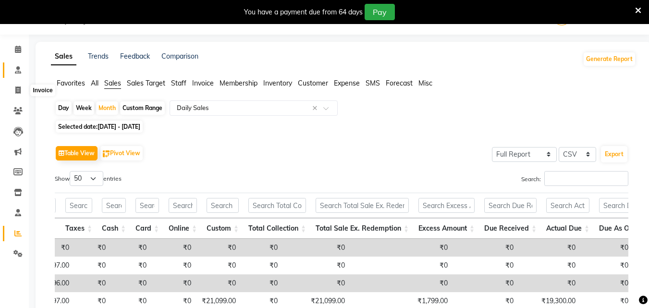
select select "service"
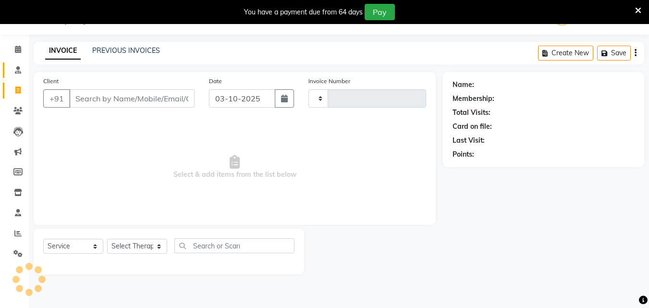
type input "0326"
select select "6810"
click at [143, 48] on link "PREVIOUS INVOICES" at bounding box center [126, 50] width 68 height 9
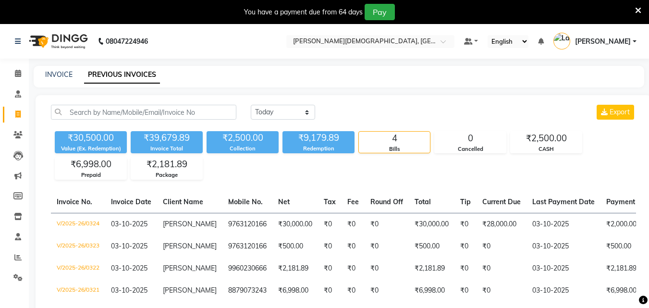
click at [599, 38] on span "[PERSON_NAME]" at bounding box center [603, 42] width 56 height 10
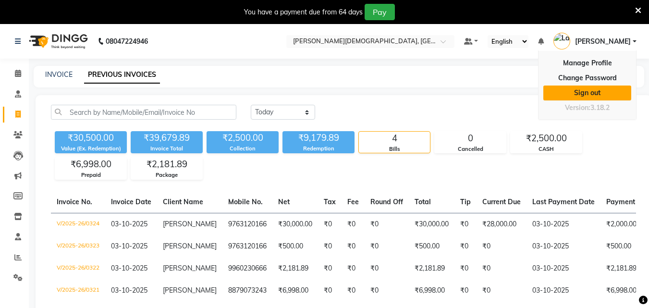
click at [579, 96] on link "Sign out" at bounding box center [587, 93] width 88 height 15
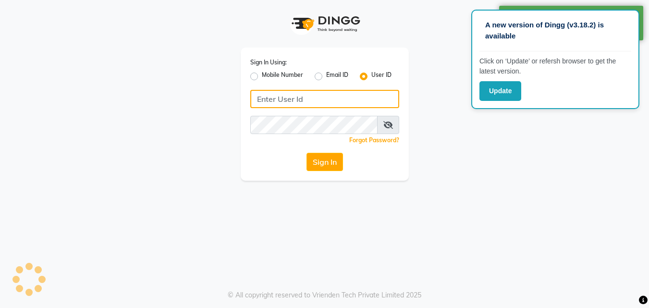
type input "8104298484"
